Goal: Task Accomplishment & Management: Manage account settings

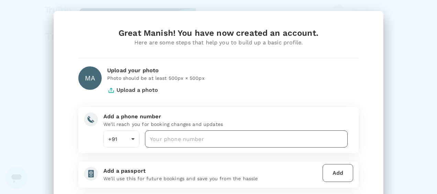
click at [198, 135] on body "Hey Manish, Create a password to secure your account Password ​ Min 8 or more c…" at bounding box center [218, 103] width 437 height 207
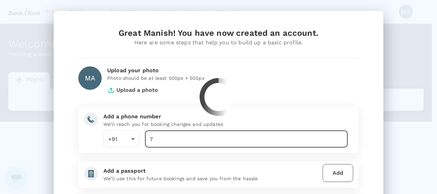
type input "7"
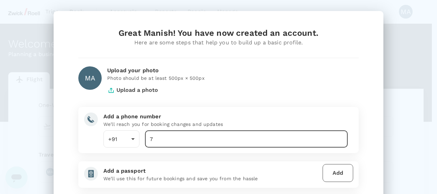
click at [192, 139] on input "7" at bounding box center [246, 138] width 203 height 17
click at [168, 139] on input "7" at bounding box center [246, 138] width 203 height 17
type input "7418418881"
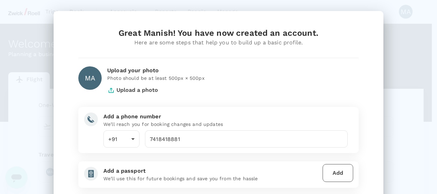
click at [184, 154] on div "Great Manish! You have now created an account. Here are some steps that help yo…" at bounding box center [218, 149] width 297 height 243
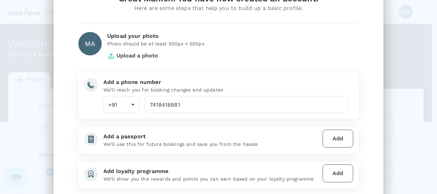
click at [164, 124] on div "Great Manish! You have now created an account. Here are some steps that help yo…" at bounding box center [218, 114] width 297 height 243
click at [333, 136] on button "Add" at bounding box center [338, 139] width 31 height 18
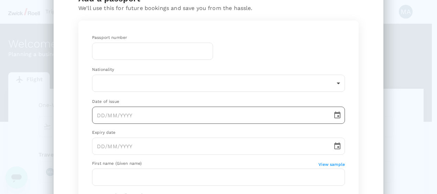
scroll to position [0, 0]
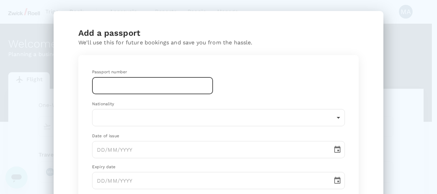
click at [144, 86] on input "text" at bounding box center [152, 85] width 121 height 17
type input "z"
type input "Z3806121"
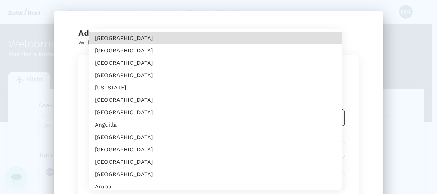
click at [135, 113] on body "Trips Book Approvals 0 Reports People Manage MA Welcome , Manish . Planning a b…" at bounding box center [218, 140] width 437 height 281
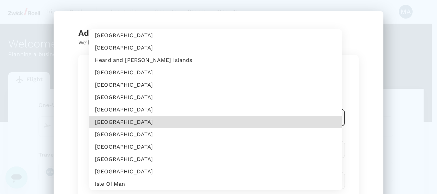
click at [135, 121] on li "India" at bounding box center [215, 122] width 253 height 12
type input "IN"
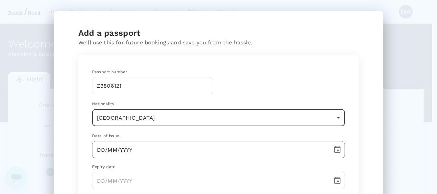
click at [124, 149] on input "DD/MM/YYYY" at bounding box center [210, 149] width 236 height 17
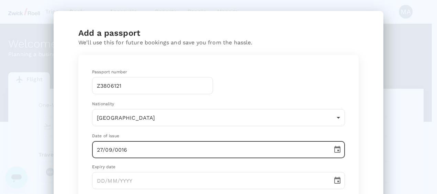
click at [128, 151] on input "27/09/0016" at bounding box center [210, 149] width 236 height 17
click at [334, 151] on icon "Choose date, selected date is Sep 27, 0002" at bounding box center [338, 149] width 8 height 8
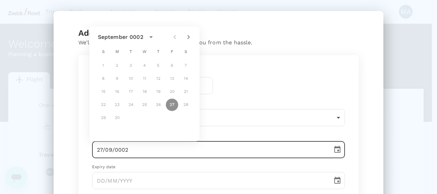
click at [152, 37] on icon "calendar view is open, switch to year view" at bounding box center [151, 37] width 8 height 8
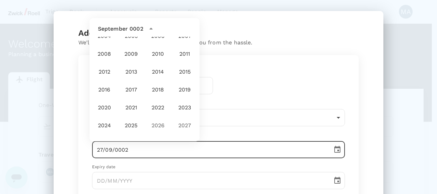
scroll to position [481, 0]
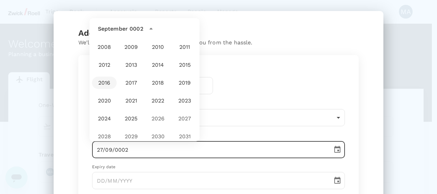
click at [105, 81] on button "2016" at bounding box center [104, 83] width 25 height 12
type input "27/09/2016"
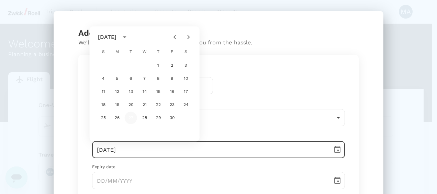
click at [132, 118] on button "27" at bounding box center [131, 118] width 12 height 12
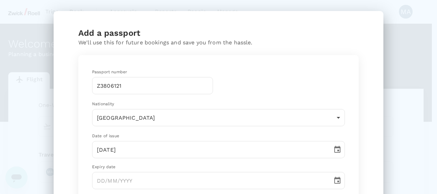
click at [138, 163] on div "Passport number Z3806121 ​ Nationality India IN ​ Date of issue 27/09/2016 ​ Ex…" at bounding box center [219, 194] width 270 height 266
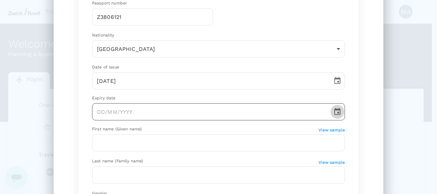
click at [338, 112] on icon "Choose date" at bounding box center [338, 112] width 8 height 8
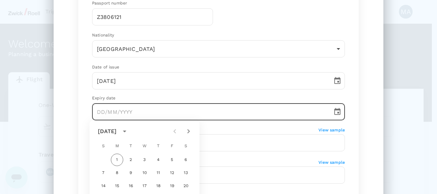
click at [188, 131] on icon "Next month" at bounding box center [189, 131] width 8 height 8
click at [189, 129] on icon "Next month" at bounding box center [189, 131] width 8 height 8
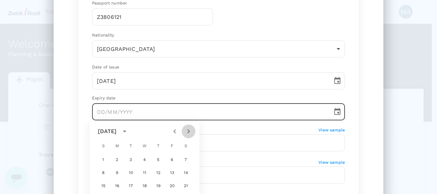
click at [189, 129] on icon "Next month" at bounding box center [189, 131] width 8 height 8
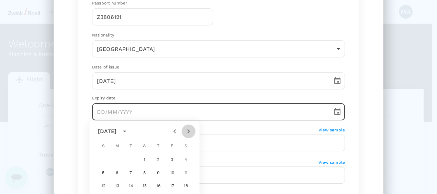
click at [189, 129] on icon "Next month" at bounding box center [189, 131] width 8 height 8
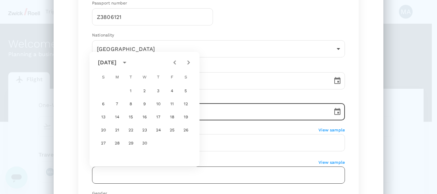
scroll to position [138, 0]
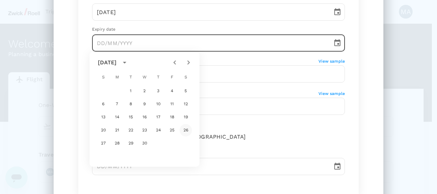
click at [184, 130] on button "26" at bounding box center [186, 130] width 12 height 12
type input "26/09/2026"
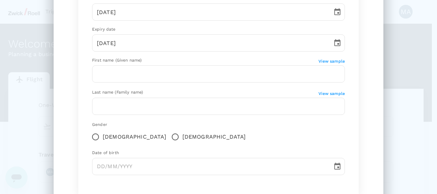
click at [252, 147] on div "Passport number Z3806121 ​ Nationality India IN ​ Date of issue 27/09/2016 ​ Ex…" at bounding box center [219, 56] width 270 height 266
click at [125, 75] on input "text" at bounding box center [218, 73] width 253 height 17
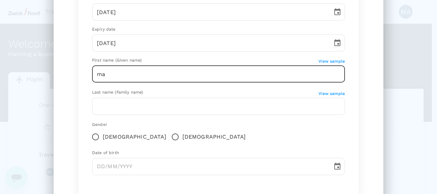
type input "m"
type input "MANISH"
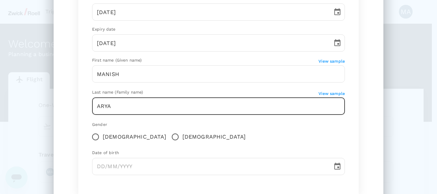
type input "ARYA"
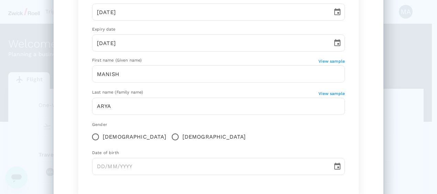
click at [80, 128] on div "Passport number Z3806121 ​ Nationality India IN ​ Date of issue 27/09/2016 ​ Ex…" at bounding box center [218, 57] width 281 height 280
click at [168, 139] on input "Male" at bounding box center [175, 137] width 14 height 14
radio input "true"
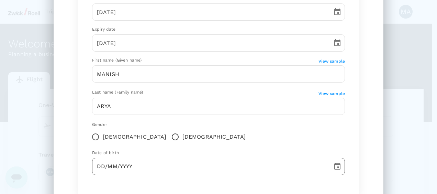
click at [129, 163] on input "DD/MM/YYYY" at bounding box center [210, 166] width 236 height 17
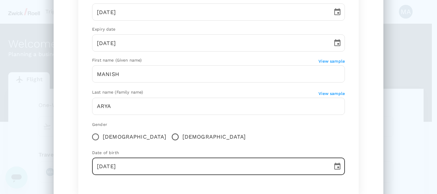
type input "04/08/1981"
click at [135, 179] on div "Passport number Z3806121 ​ Nationality India IN ​ Date of issue 27/09/2016 ​ Ex…" at bounding box center [219, 56] width 270 height 266
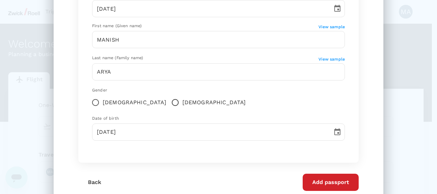
scroll to position [196, 0]
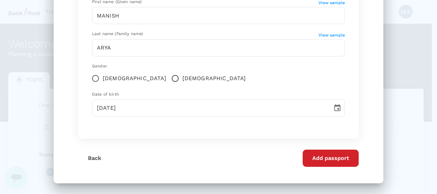
click at [322, 159] on button "Add passport" at bounding box center [331, 158] width 56 height 17
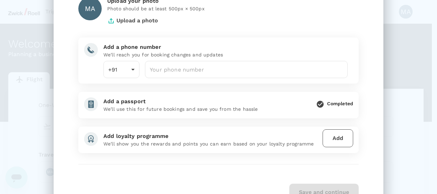
scroll to position [35, 0]
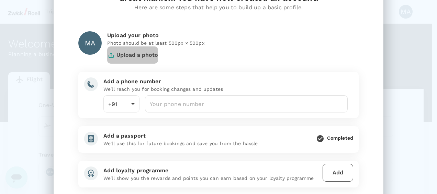
click at [127, 56] on button "Upload a photo" at bounding box center [132, 54] width 51 height 17
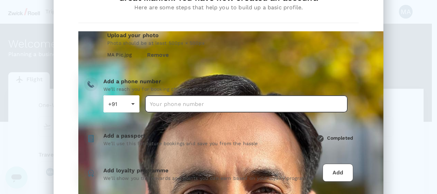
click at [175, 95] on input "number" at bounding box center [246, 103] width 203 height 17
type input "7418418881"
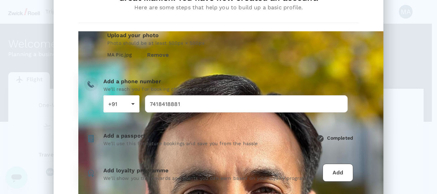
click at [207, 112] on div "Great Manish! You have now created an account. Here are some steps that help yo…" at bounding box center [218, 113] width 297 height 243
click at [259, 112] on div "Great Manish! You have now created an account. Here are some steps that help yo…" at bounding box center [218, 113] width 297 height 243
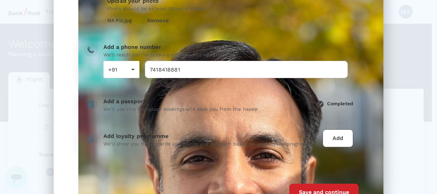
click at [162, 76] on div "Great Manish! You have now created an account. Here are some steps that help yo…" at bounding box center [218, 79] width 297 height 243
click at [193, 77] on div "Great Manish! You have now created an account. Here are some steps that help yo…" at bounding box center [218, 79] width 297 height 243
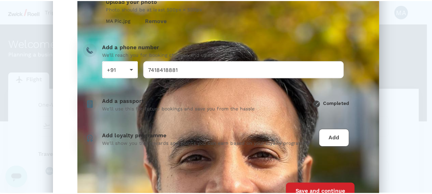
scroll to position [95, 0]
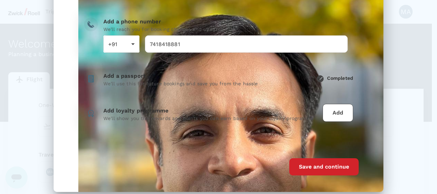
click at [308, 158] on button "Save and continue" at bounding box center [324, 166] width 69 height 17
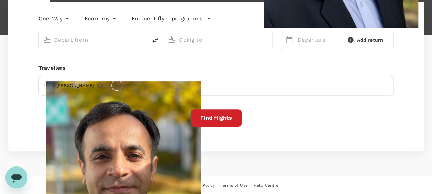
scroll to position [0, 0]
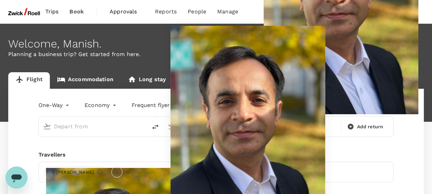
click at [406, 11] on img at bounding box center [341, 11] width 155 height 206
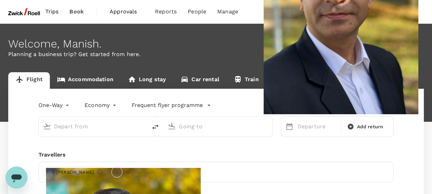
click at [404, 17] on img at bounding box center [341, 11] width 155 height 206
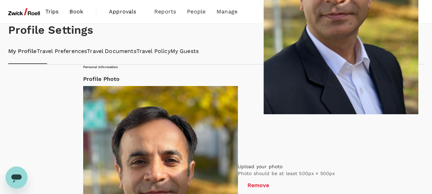
click at [29, 11] on img at bounding box center [24, 11] width 32 height 15
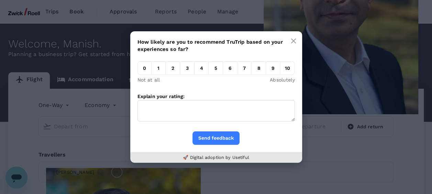
drag, startPoint x: 292, startPoint y: 39, endPoint x: 286, endPoint y: 40, distance: 5.9
click at [292, 39] on icon "button" at bounding box center [294, 41] width 6 height 6
